Goal: Use online tool/utility

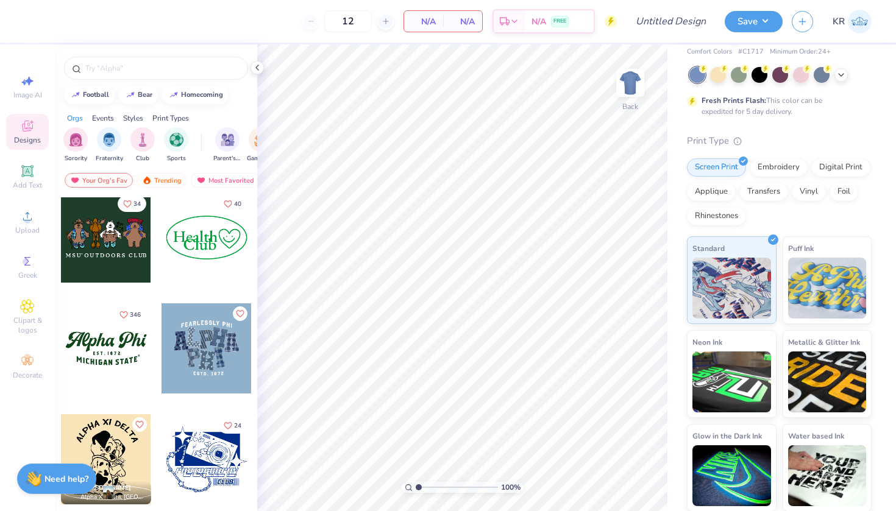
scroll to position [1128, 0]
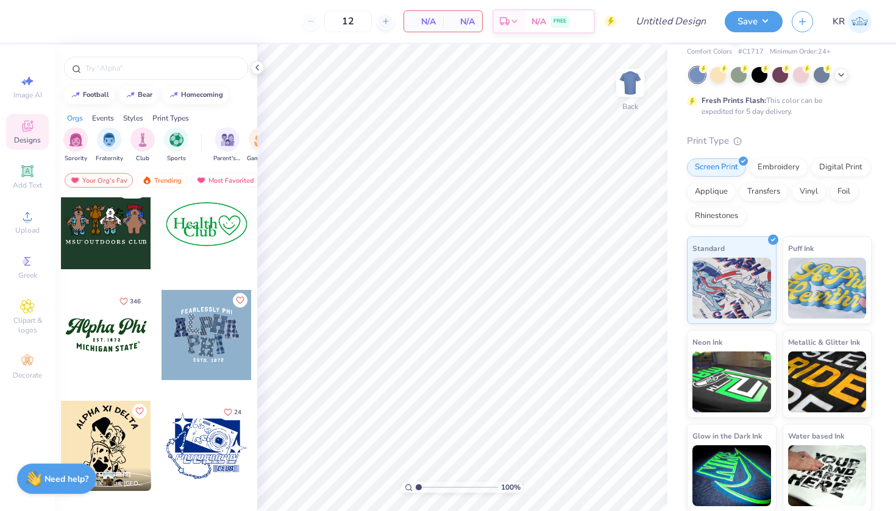
click at [113, 342] on div at bounding box center [106, 335] width 90 height 90
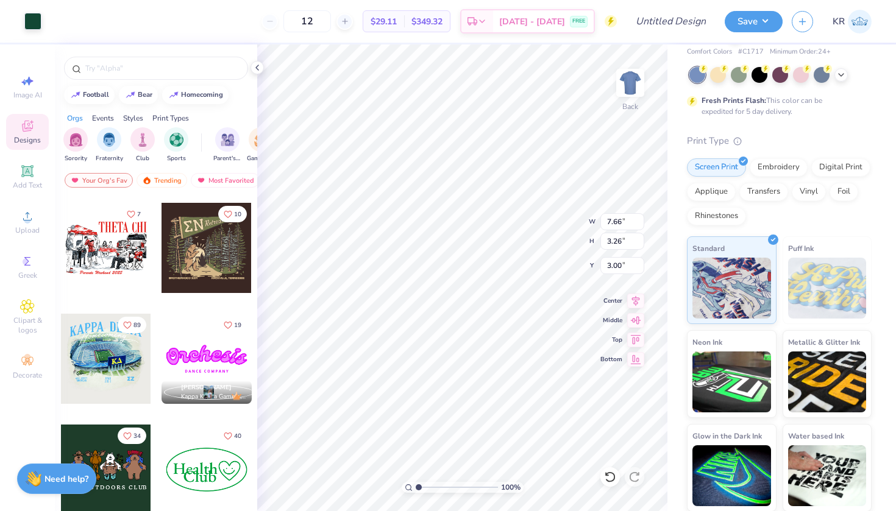
scroll to position [731, 0]
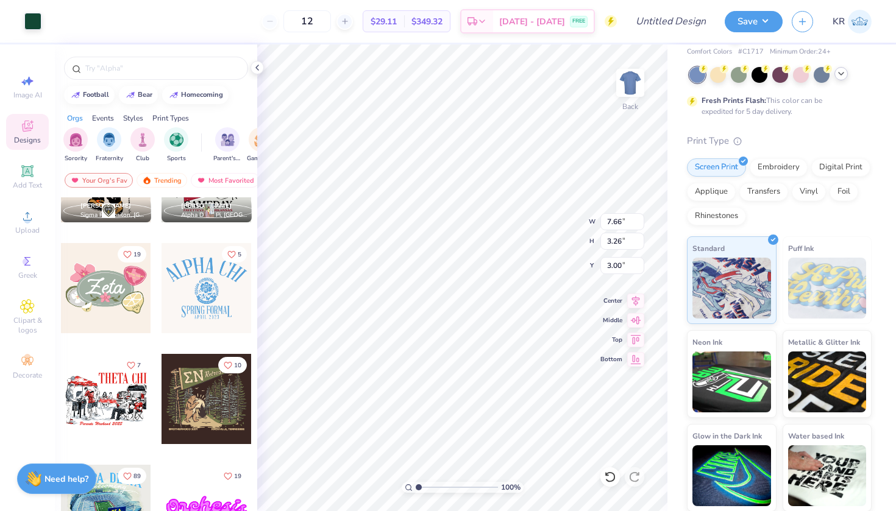
click at [843, 79] on div at bounding box center [840, 73] width 13 height 13
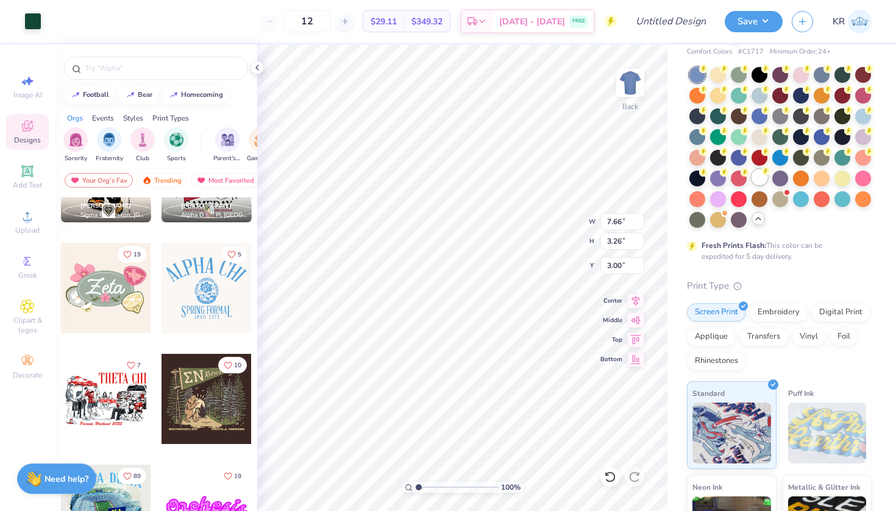
click at [751, 185] on div at bounding box center [759, 177] width 16 height 16
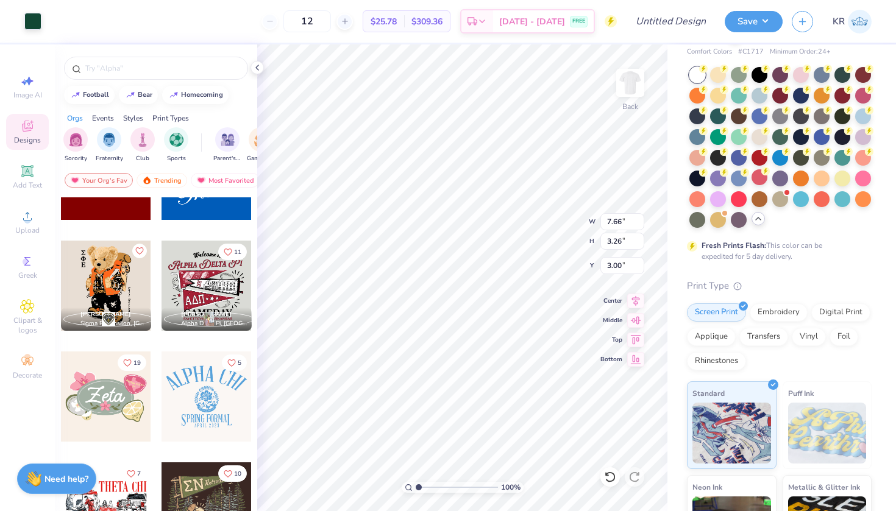
scroll to position [739, 0]
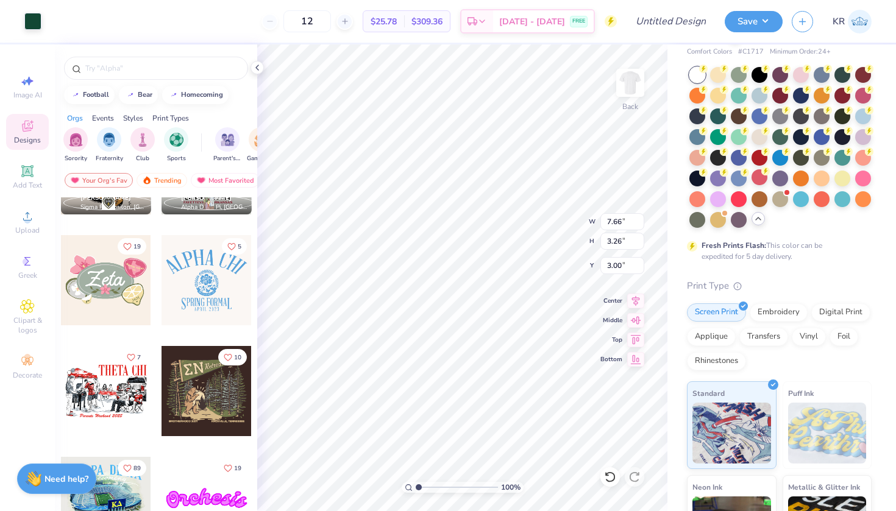
click at [123, 372] on div at bounding box center [106, 391] width 90 height 90
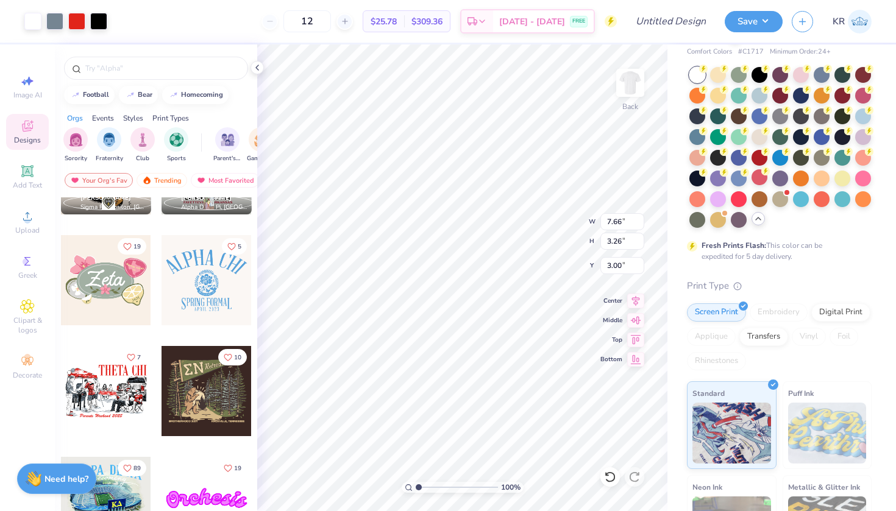
type input "11.06"
type input "7.18"
type input "8.48"
click at [457, 210] on div "Hold “Option ⌥” to see the space between elements." at bounding box center [488, 206] width 122 height 28
type input "7.60"
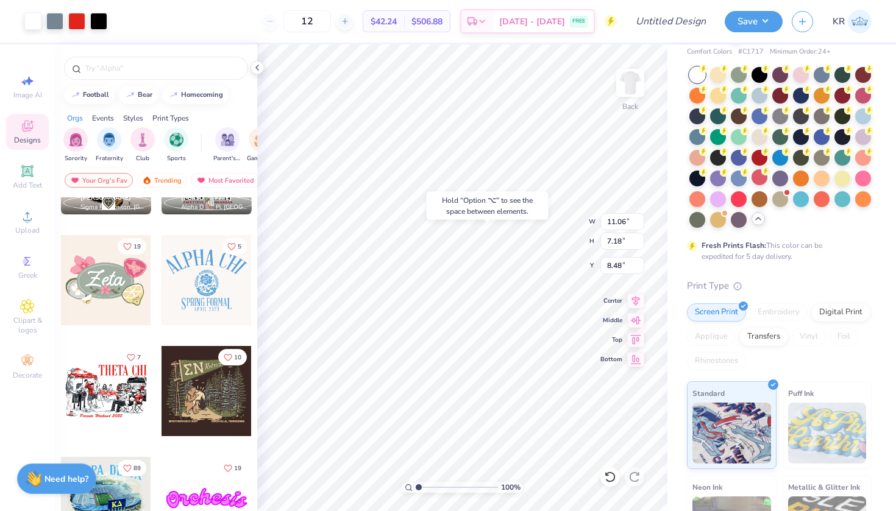
type input "3.26"
type input "3.00"
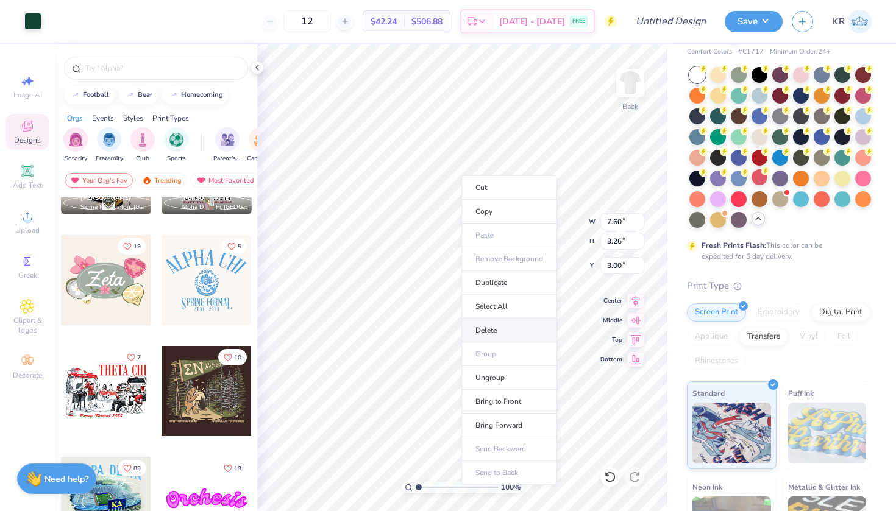
click at [496, 329] on li "Delete" at bounding box center [509, 331] width 96 height 24
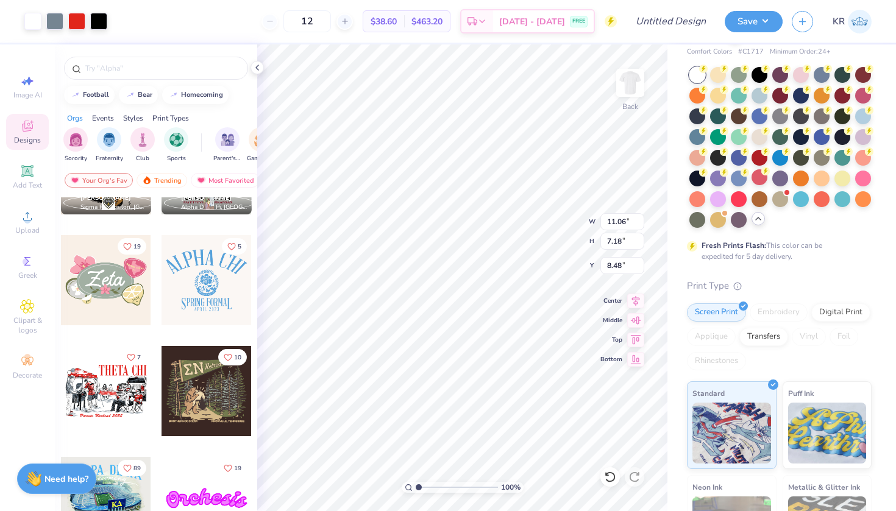
type input "3.00"
